Goal: Transaction & Acquisition: Obtain resource

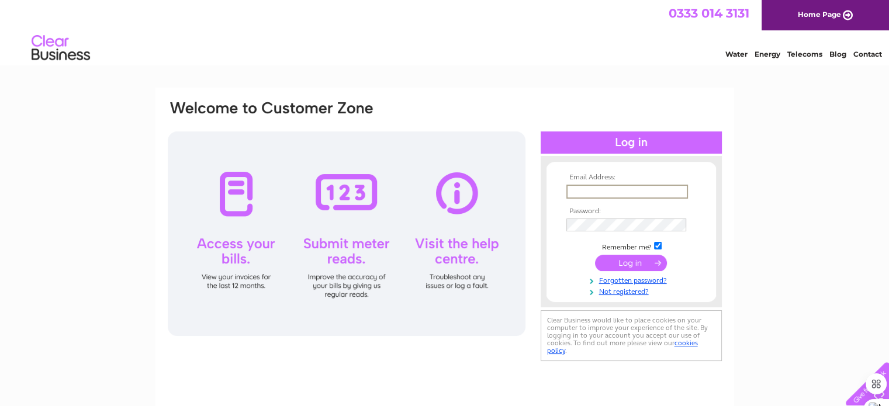
click at [645, 188] on input "text" at bounding box center [627, 192] width 122 height 14
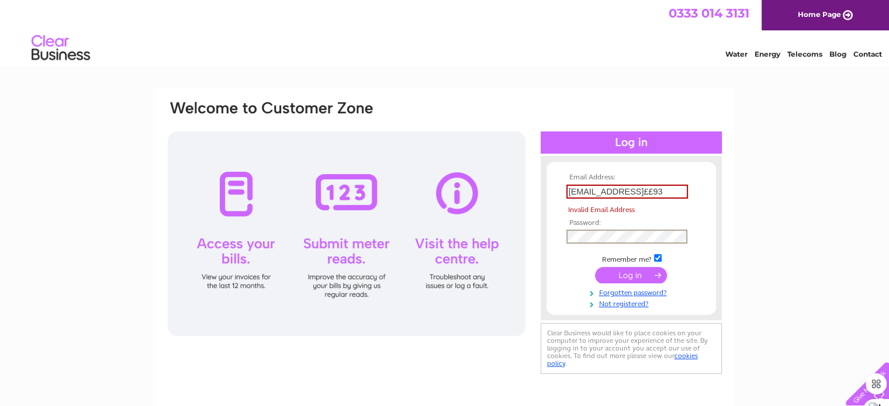
click at [650, 223] on tbody "Email Address: churchfarmholidays@hotmail.co.ukz5ek££93 Invalid Email Address P…" at bounding box center [631, 241] width 136 height 135
click at [650, 223] on th "Password:" at bounding box center [631, 223] width 136 height 8
click at [635, 275] on input "submit" at bounding box center [631, 275] width 72 height 16
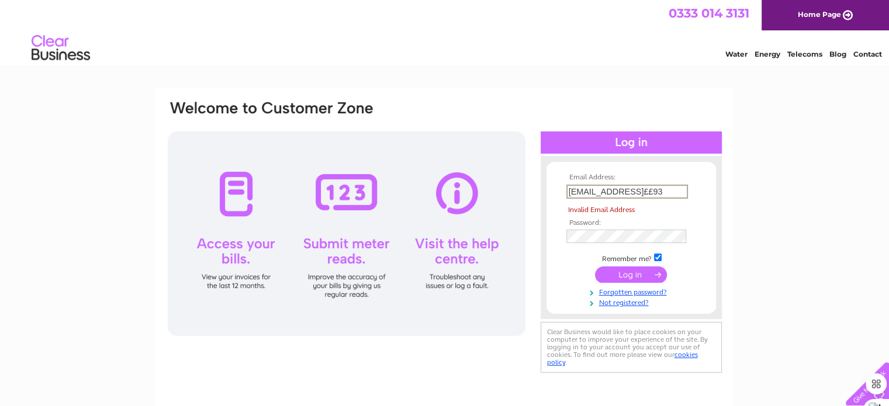
click at [680, 188] on input "churchfarmholidays@hotmail.co.ukz5ek££93" at bounding box center [627, 192] width 122 height 14
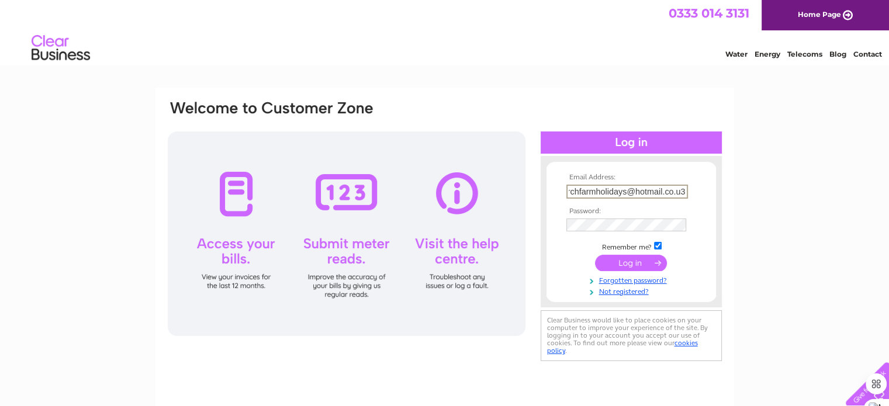
scroll to position [0, 14]
click at [684, 190] on input "churchfarmholidays@hotmail.co.u3" at bounding box center [627, 192] width 122 height 14
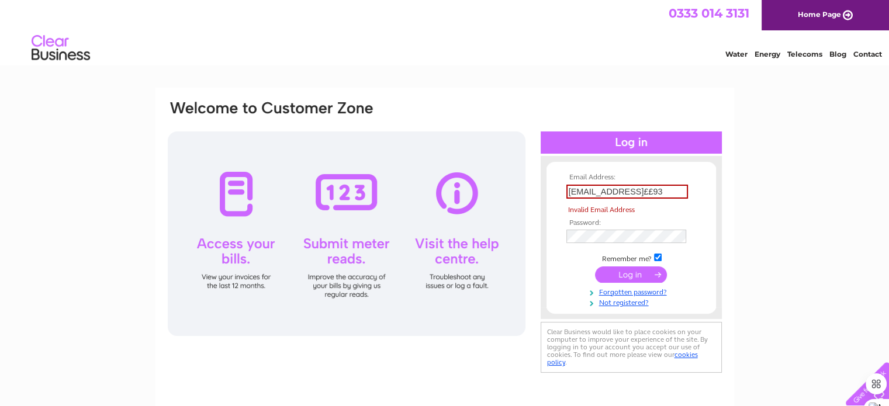
scroll to position [0, 0]
click at [642, 271] on input "submit" at bounding box center [631, 275] width 72 height 16
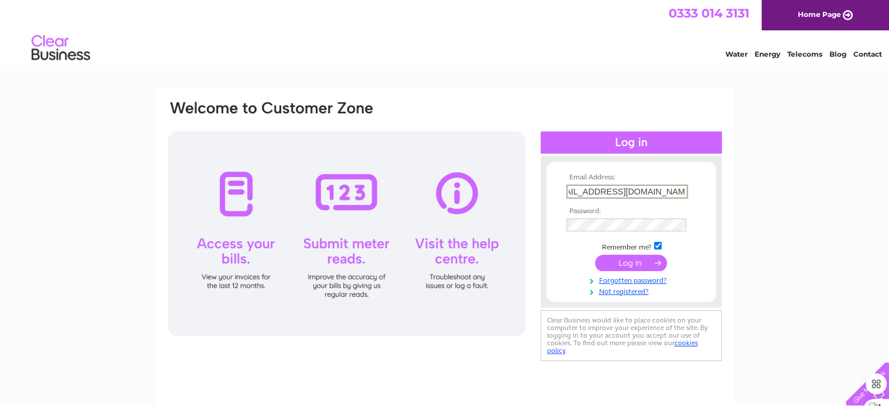
scroll to position [0, 14]
type input "churchfarmholidays@hotmail.co.uk"
click at [635, 260] on input "submit" at bounding box center [631, 262] width 72 height 16
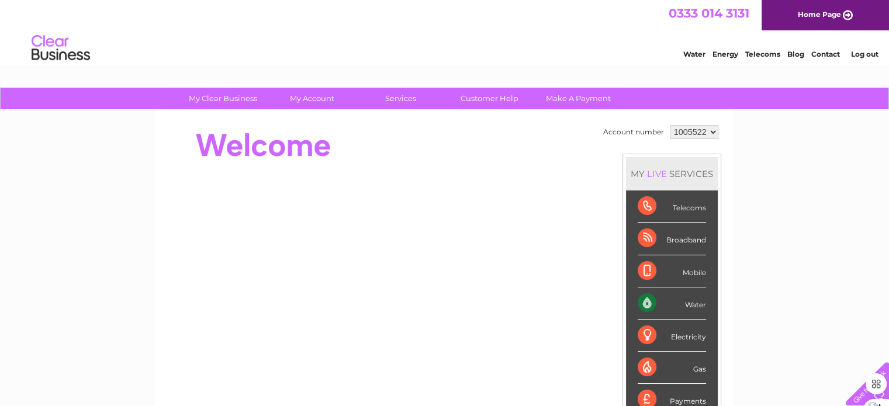
click at [711, 130] on select "1005522" at bounding box center [694, 132] width 49 height 14
click at [673, 302] on div "Water" at bounding box center [672, 304] width 68 height 32
click at [690, 302] on div "Water" at bounding box center [672, 304] width 68 height 32
click at [644, 300] on div "Water" at bounding box center [672, 304] width 68 height 32
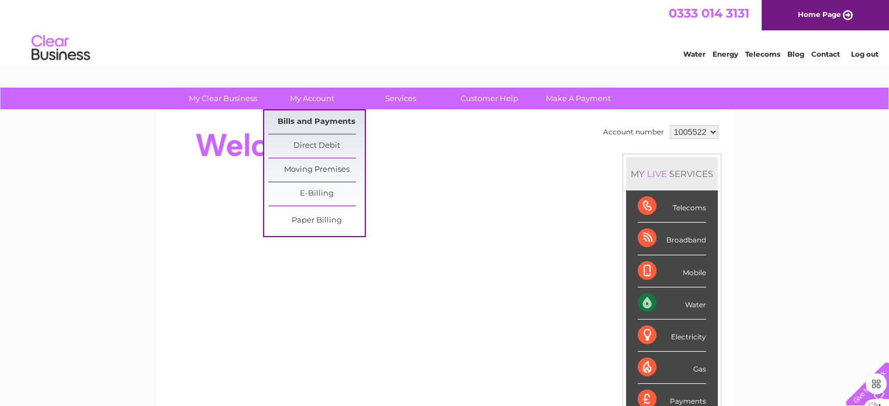
click at [313, 119] on link "Bills and Payments" at bounding box center [316, 121] width 96 height 23
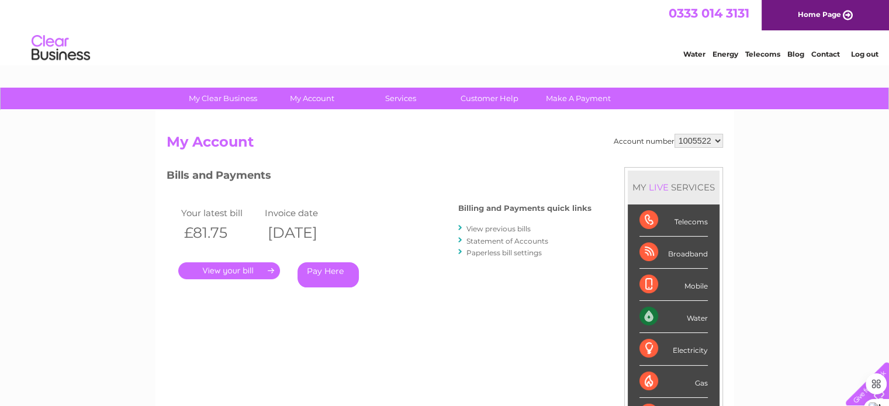
click at [272, 268] on link "." at bounding box center [229, 270] width 102 height 17
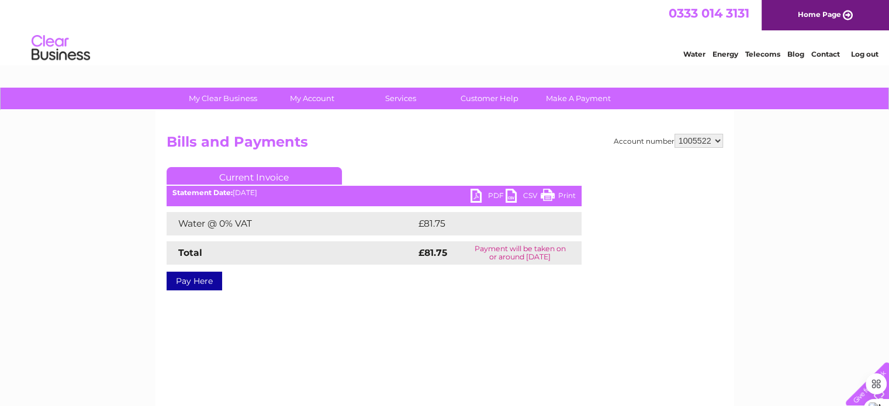
click at [474, 194] on link "PDF" at bounding box center [488, 197] width 35 height 17
click at [507, 192] on link "CSV" at bounding box center [523, 197] width 35 height 17
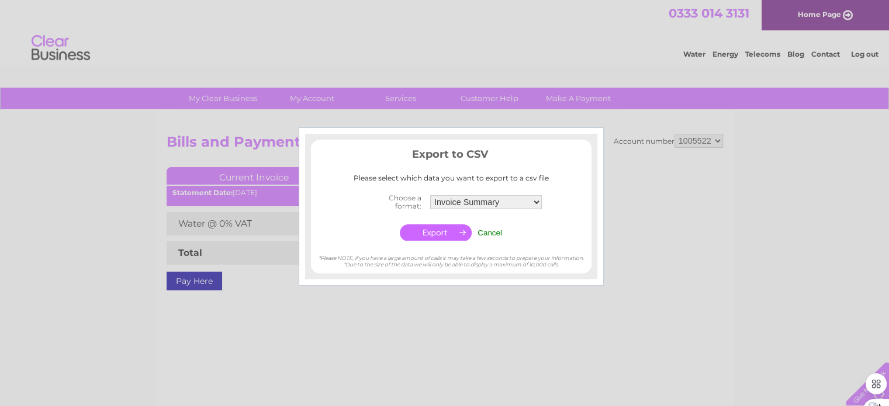
click at [488, 230] on input "Cancel" at bounding box center [490, 233] width 25 height 9
